Goal: Transaction & Acquisition: Obtain resource

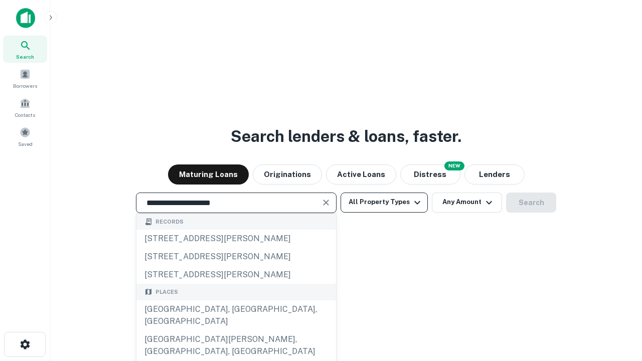
click at [236, 330] on div "[GEOGRAPHIC_DATA], [GEOGRAPHIC_DATA], [GEOGRAPHIC_DATA]" at bounding box center [235, 315] width 199 height 30
click at [384, 202] on button "All Property Types" at bounding box center [383, 202] width 87 height 20
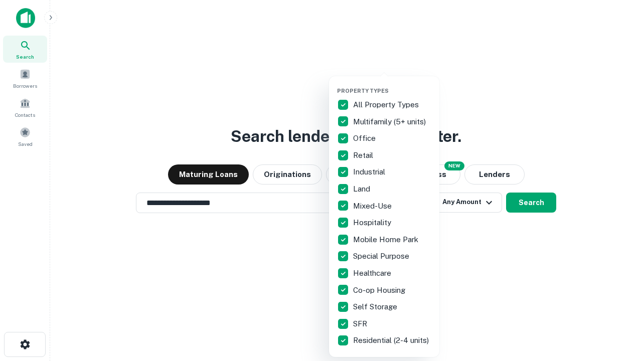
type input "**********"
click at [392, 84] on button "button" at bounding box center [392, 84] width 110 height 1
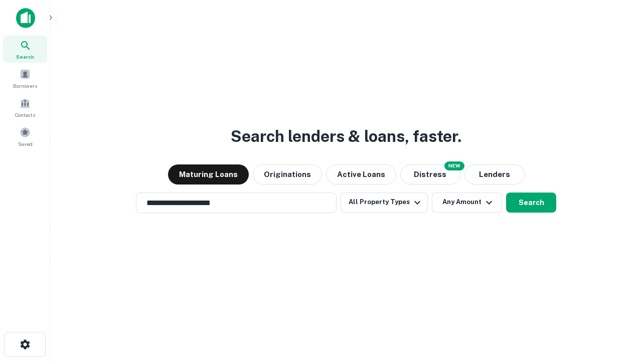
scroll to position [6, 121]
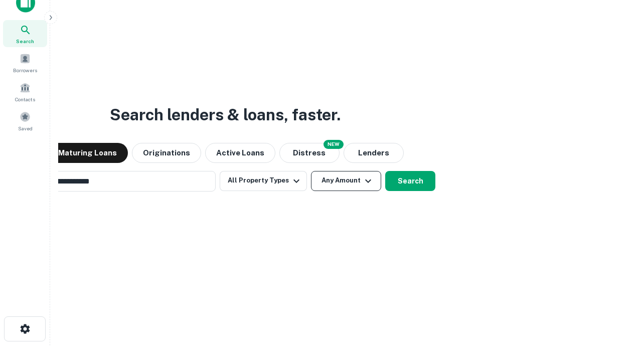
click at [311, 171] on button "Any Amount" at bounding box center [346, 181] width 70 height 20
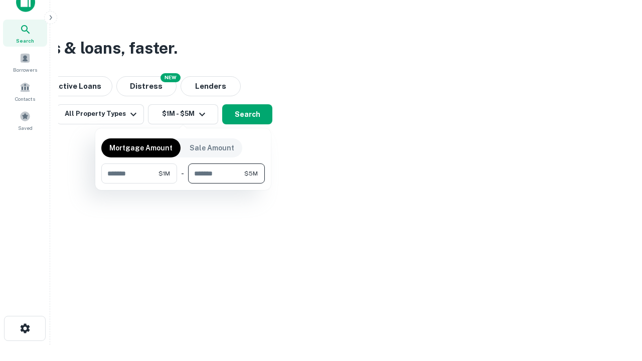
type input "*******"
click at [183, 183] on button "button" at bounding box center [182, 183] width 163 height 1
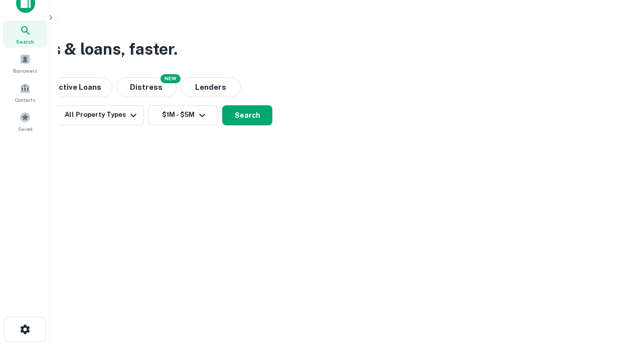
scroll to position [6, 185]
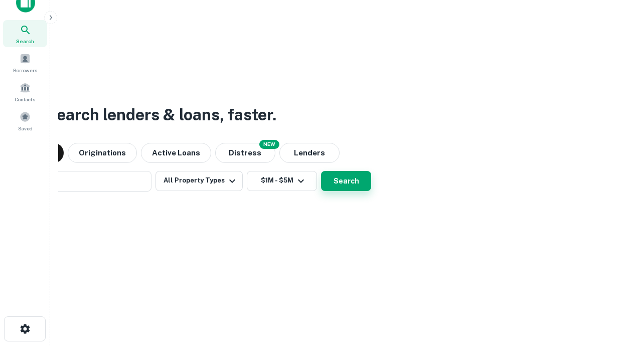
click at [321, 171] on button "Search" at bounding box center [346, 181] width 50 height 20
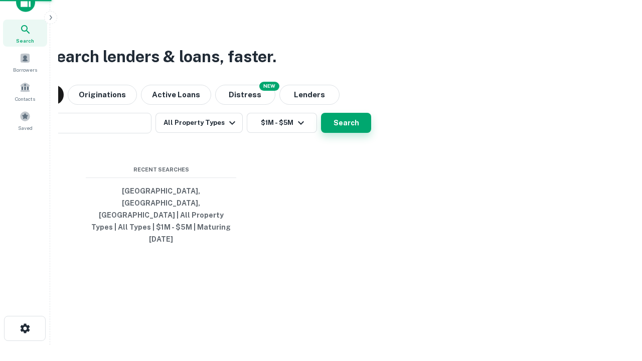
scroll to position [27, 284]
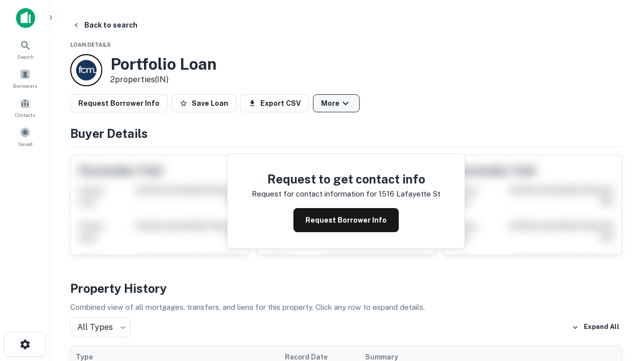
click at [336, 103] on button "More" at bounding box center [336, 103] width 47 height 18
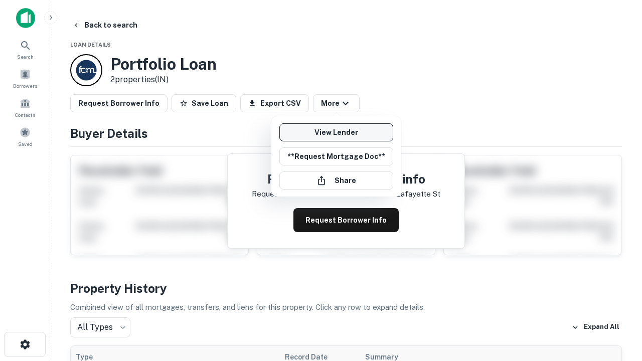
click at [336, 132] on link "View Lender" at bounding box center [336, 132] width 114 height 18
